Goal: Communication & Community: Answer question/provide support

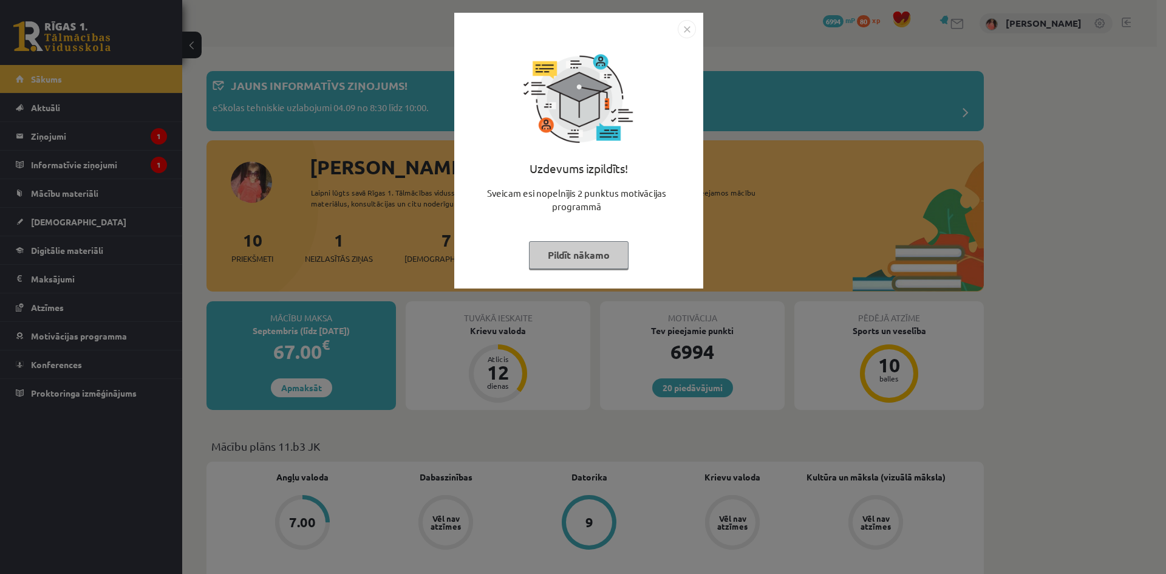
click at [605, 262] on button "Pildīt nākamo" at bounding box center [579, 255] width 100 height 28
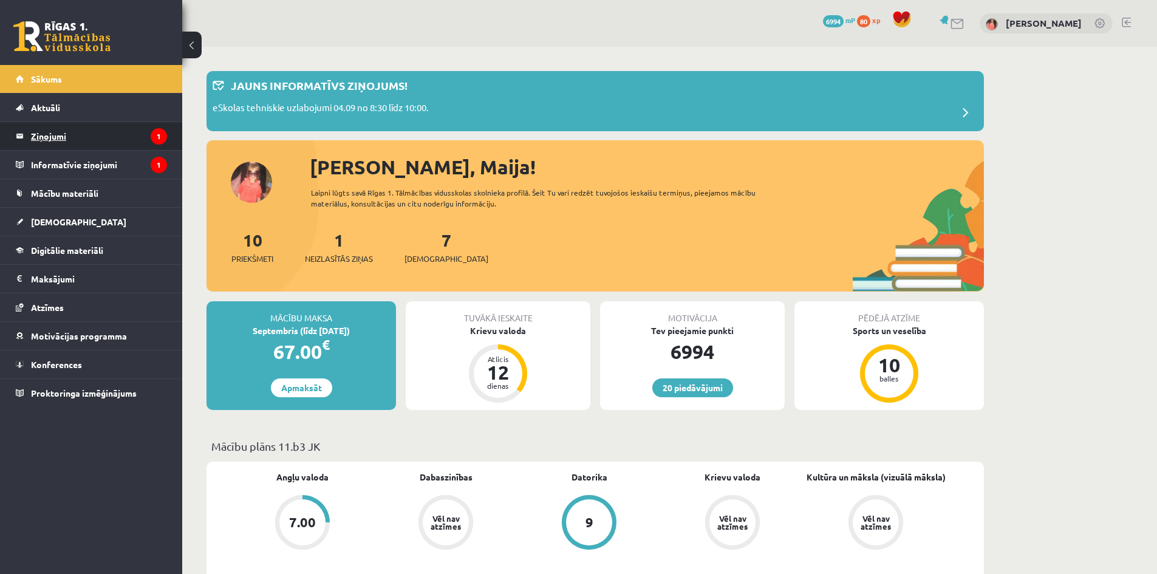
click at [112, 148] on legend "Ziņojumi 1" at bounding box center [99, 136] width 136 height 28
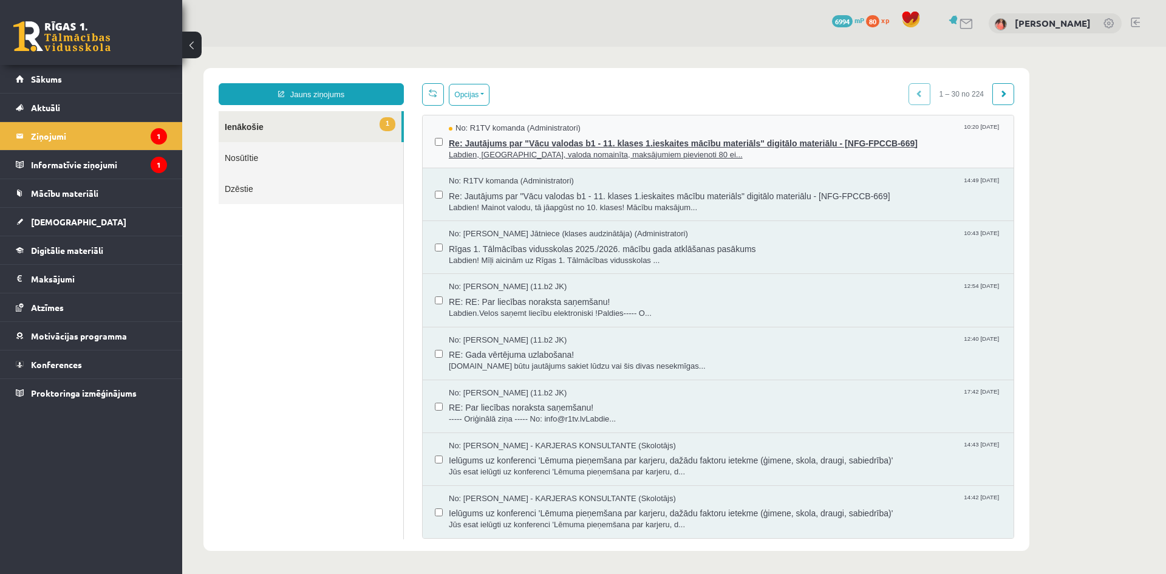
click at [689, 126] on div "No: R1TV komanda (Administratori) 10:20 03/09/2025" at bounding box center [725, 129] width 553 height 12
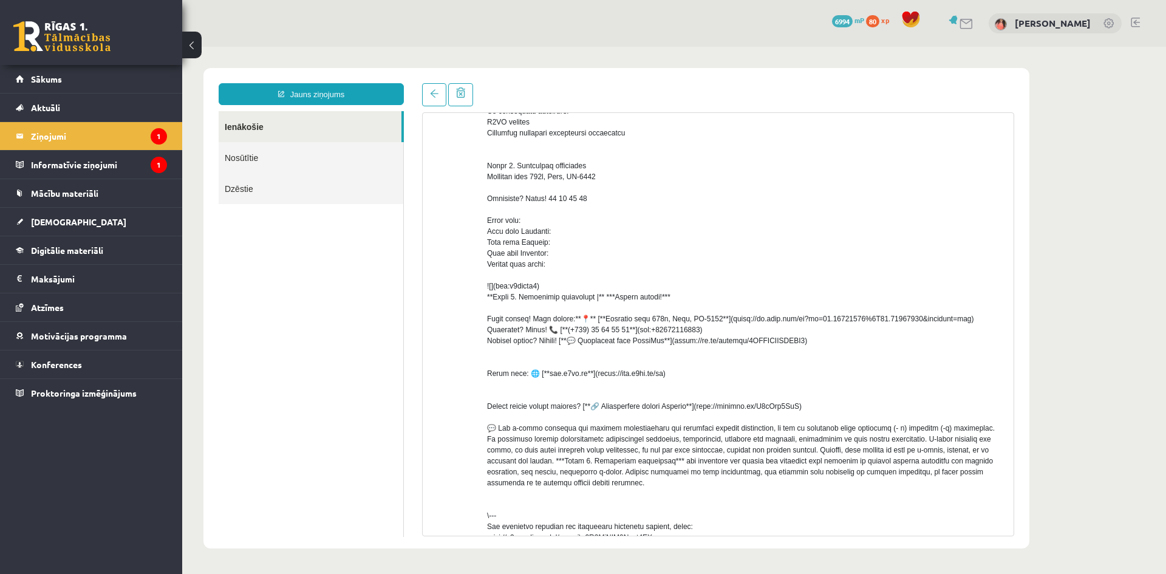
scroll to position [262, 0]
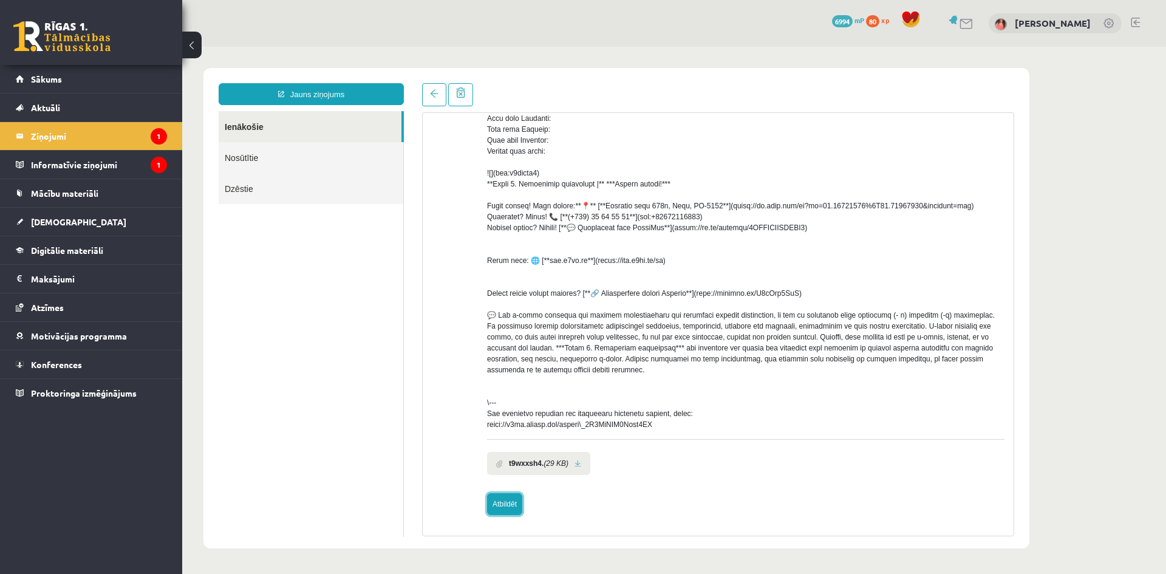
click at [514, 496] on link "Atbildēt" at bounding box center [504, 504] width 35 height 22
type input "**********"
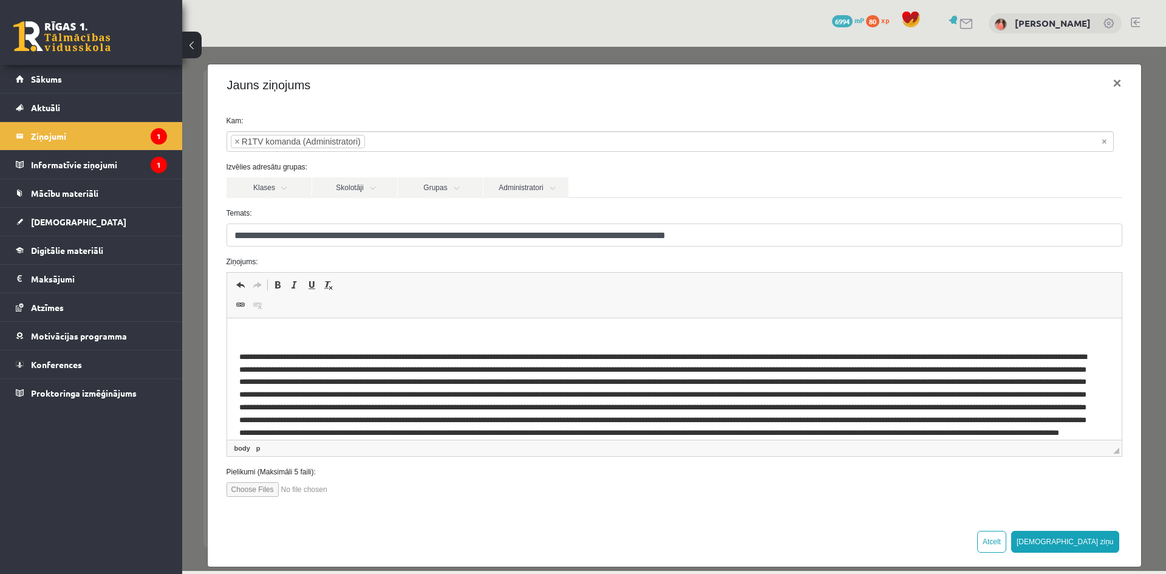
click at [394, 329] on html at bounding box center [674, 397] width 895 height 159
click at [394, 329] on html "**********" at bounding box center [674, 397] width 895 height 159
click at [386, 341] on p "**********" at bounding box center [665, 336] width 853 height 13
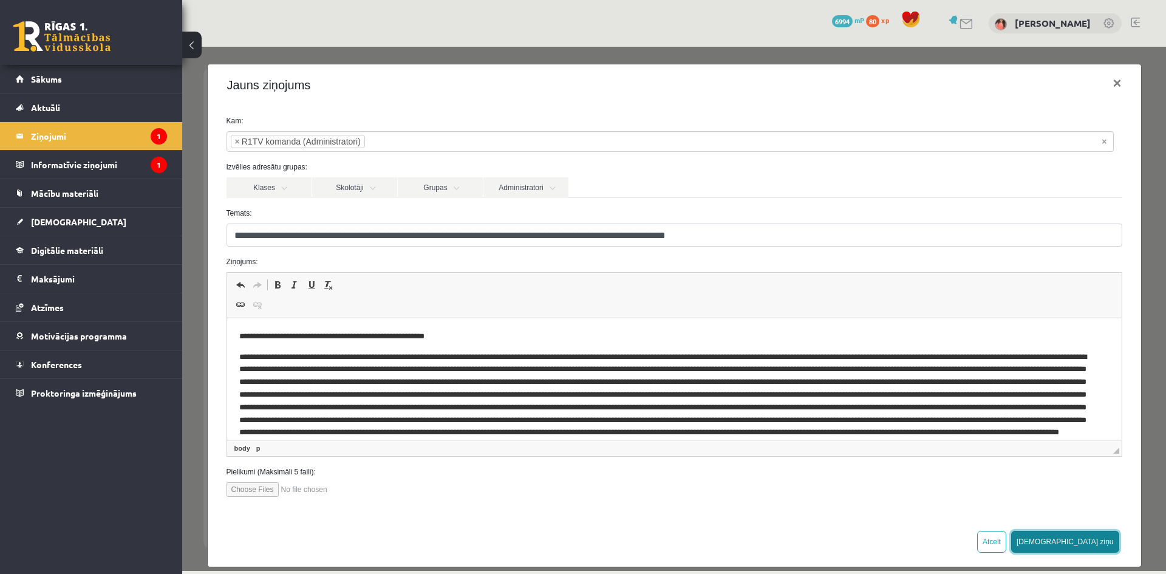
click at [1083, 542] on button "Sūtīt ziņu" at bounding box center [1065, 542] width 108 height 22
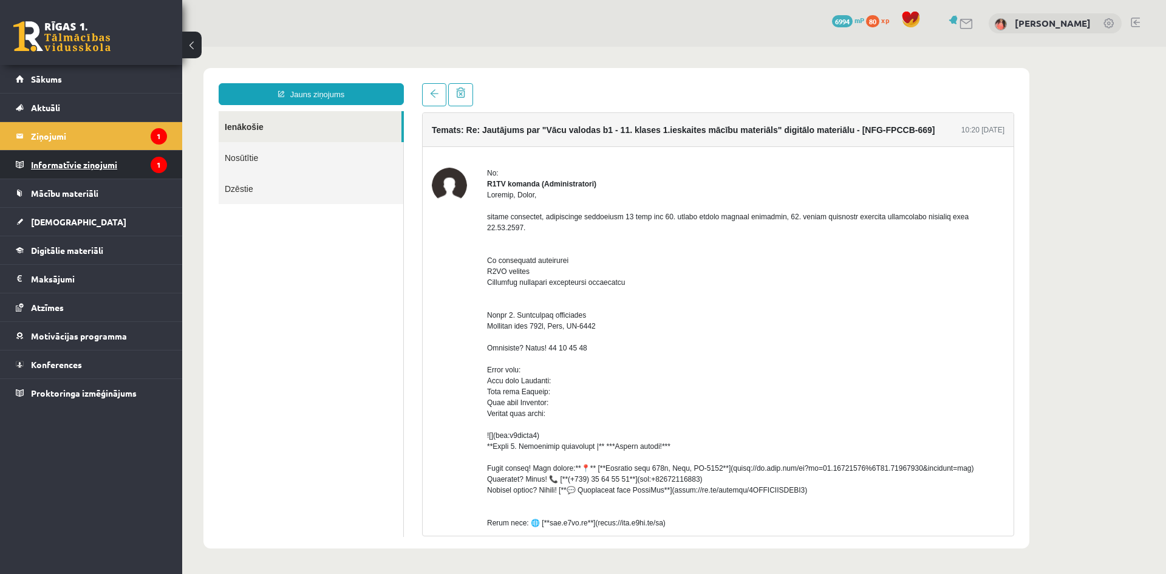
scroll to position [0, 0]
click at [104, 80] on link "Sākums" at bounding box center [91, 79] width 151 height 28
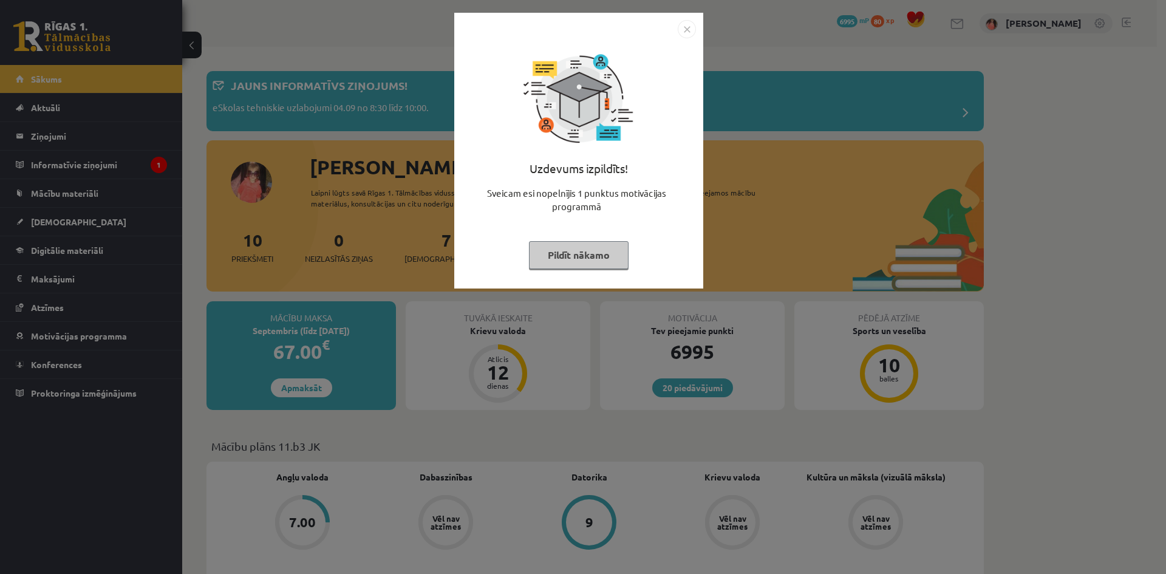
click at [568, 243] on button "Pildīt nākamo" at bounding box center [579, 255] width 100 height 28
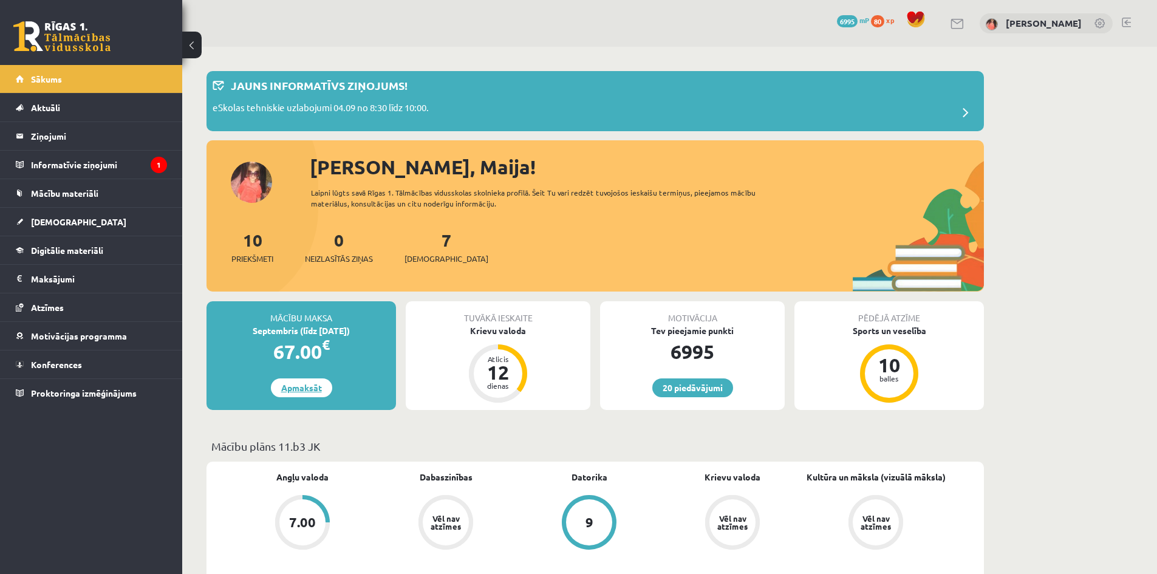
click at [299, 382] on link "Apmaksāt" at bounding box center [301, 387] width 61 height 19
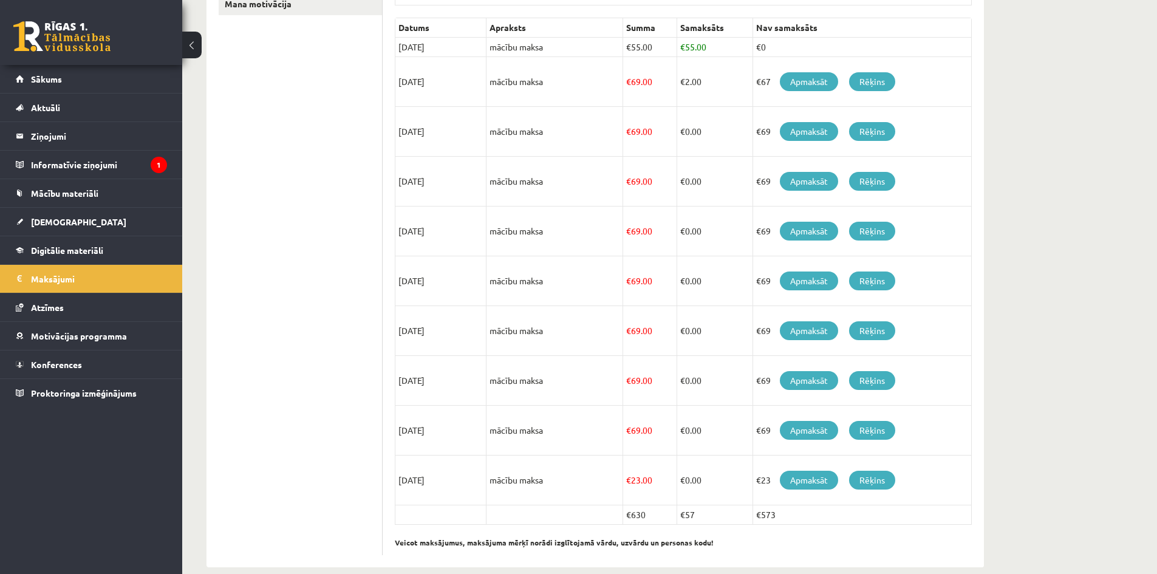
scroll to position [268, 0]
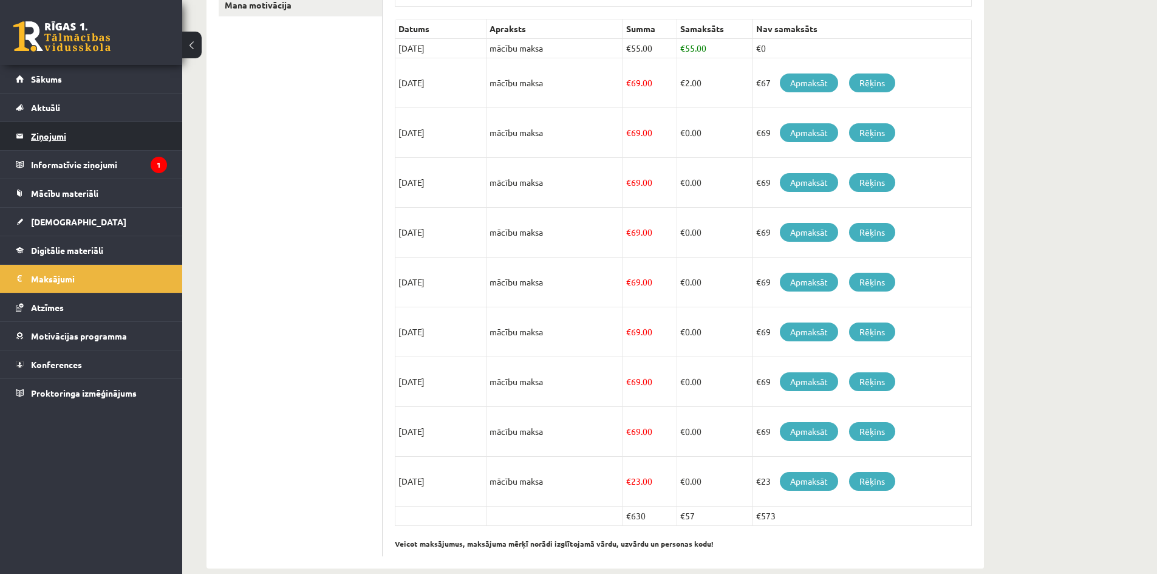
click at [65, 132] on legend "Ziņojumi 0" at bounding box center [99, 136] width 136 height 28
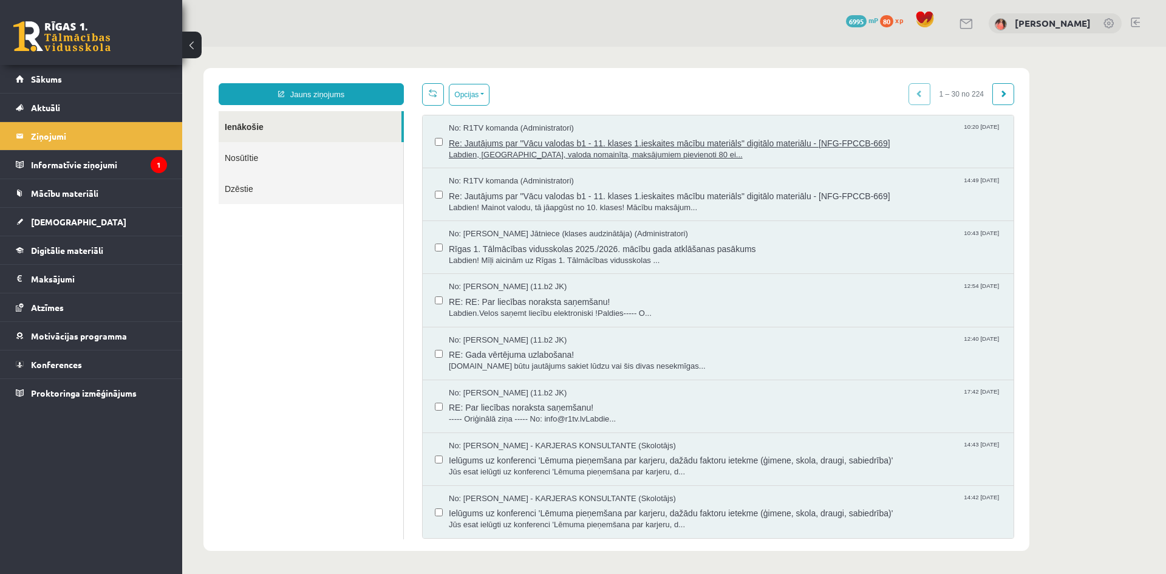
click at [657, 130] on div "No: R1TV komanda (Administratori) 10:20 [DATE]" at bounding box center [725, 129] width 553 height 12
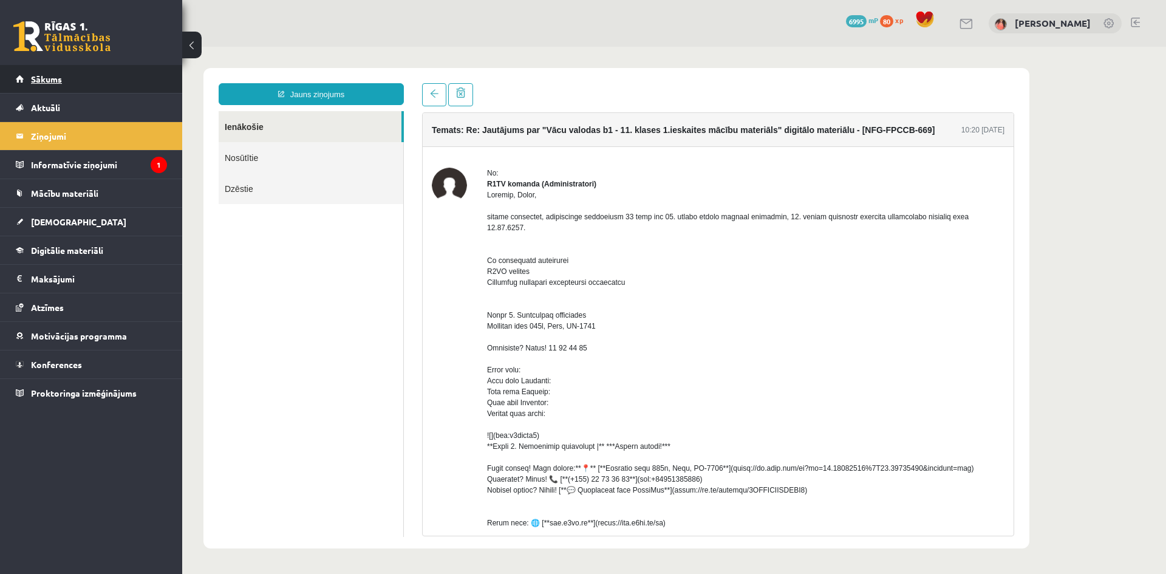
click at [117, 86] on link "Sākums" at bounding box center [91, 79] width 151 height 28
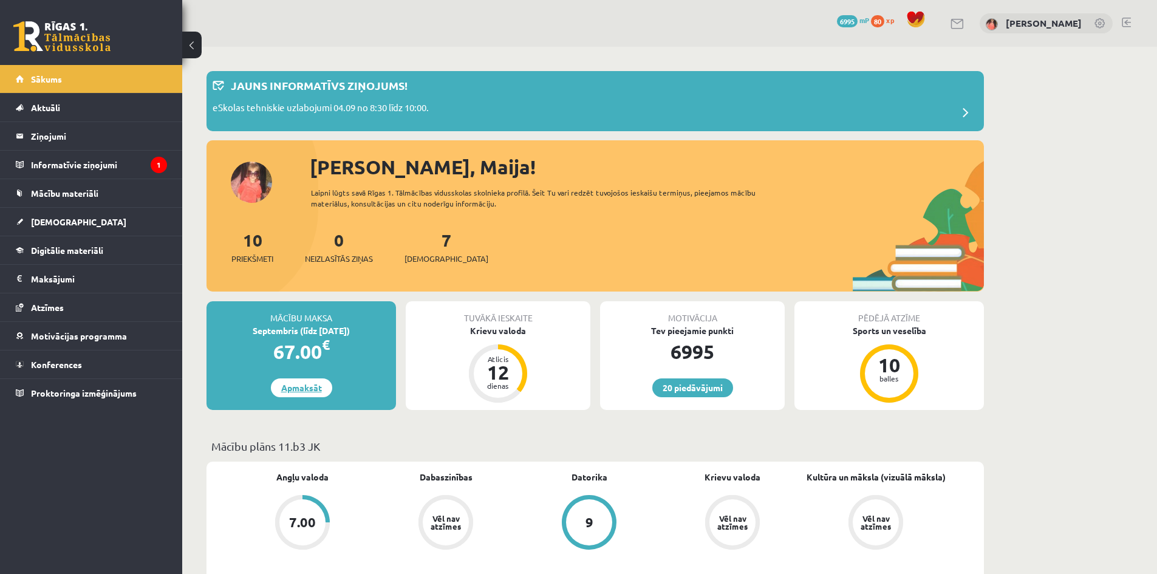
click at [318, 390] on link "Apmaksāt" at bounding box center [301, 387] width 61 height 19
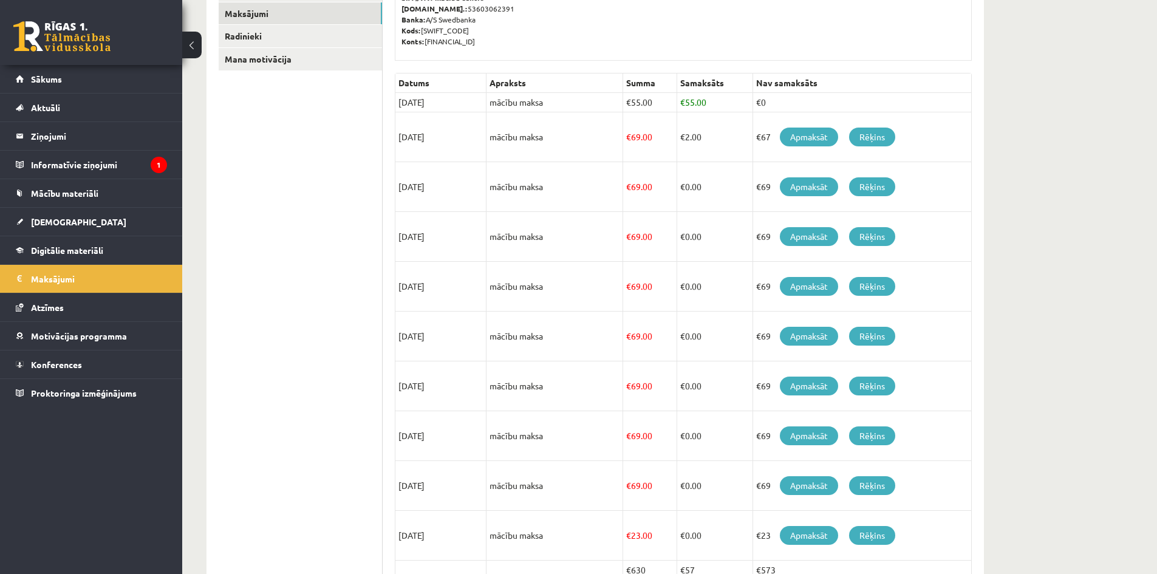
scroll to position [287, 0]
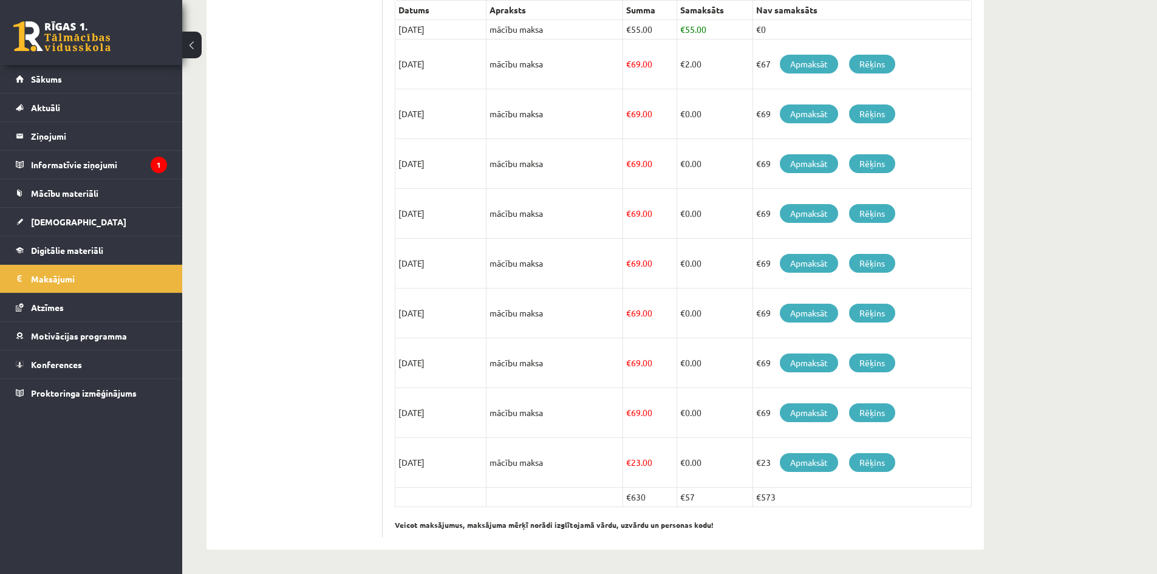
click at [868, 496] on td "€573" at bounding box center [861, 497] width 219 height 19
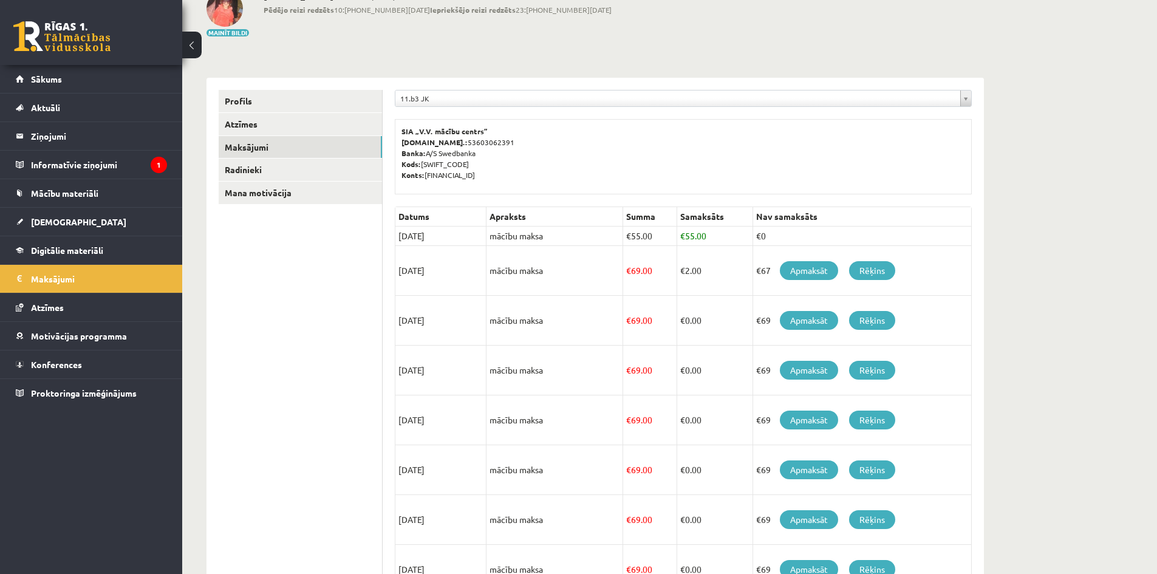
scroll to position [0, 0]
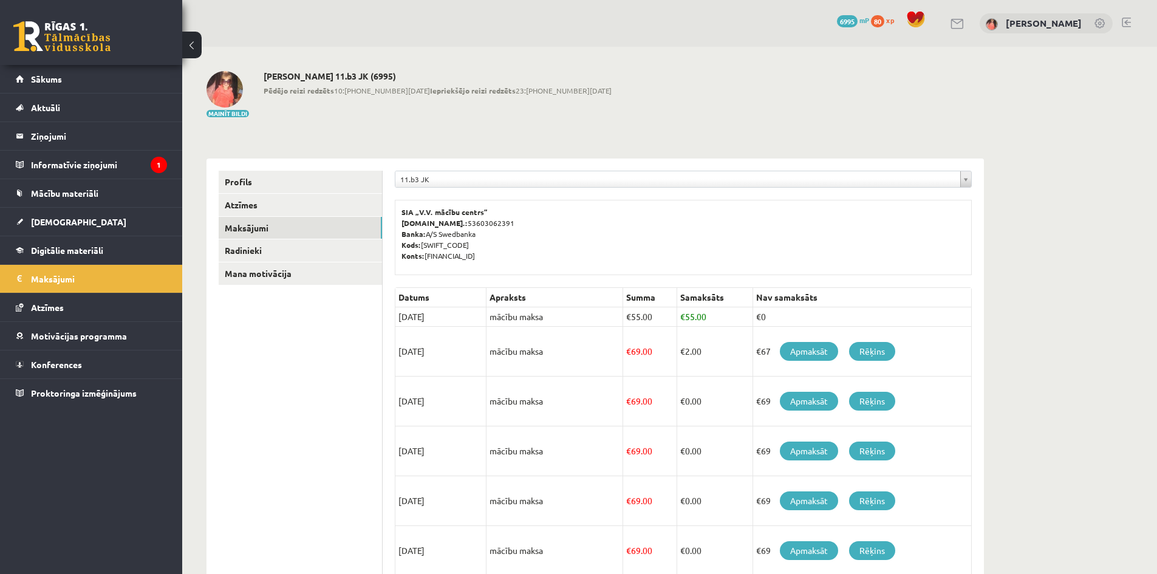
click at [503, 201] on div "SIA „V.V. mācību centrs” [DOMAIN_NAME].: 53603062391 Banka: A/S Swedbanka Kods:…" at bounding box center [683, 237] width 577 height 75
